Goal: Browse casually

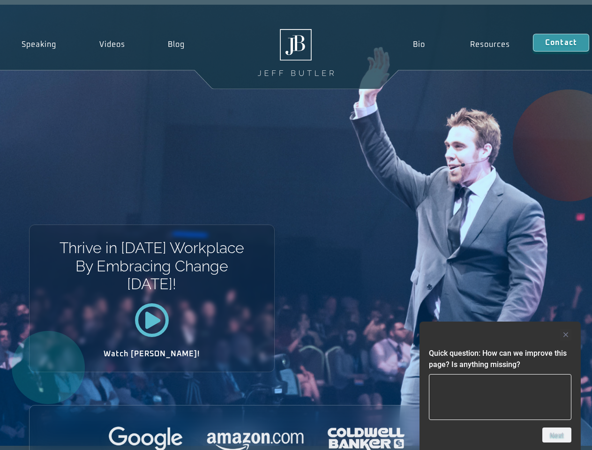
click at [296, 225] on div "Thrive in [DATE] Workplace By Embracing Change [DATE]! Watch [PERSON_NAME]!" at bounding box center [296, 225] width 592 height 441
click at [501, 335] on div at bounding box center [500, 334] width 143 height 11
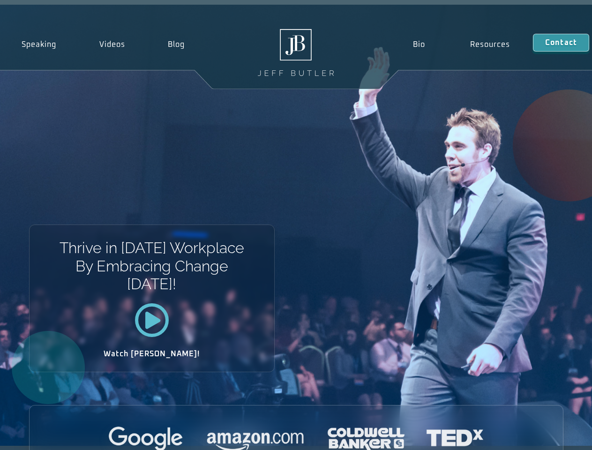
click at [557, 435] on div at bounding box center [297, 440] width 534 height 26
